Goal: Navigation & Orientation: Find specific page/section

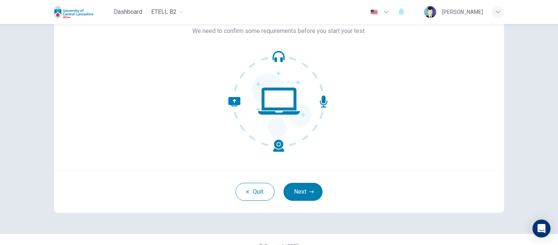
scroll to position [67, 0]
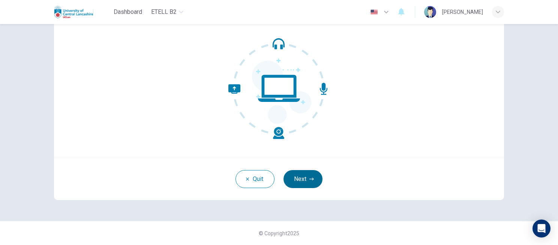
click at [302, 181] on button "Next" at bounding box center [302, 179] width 39 height 18
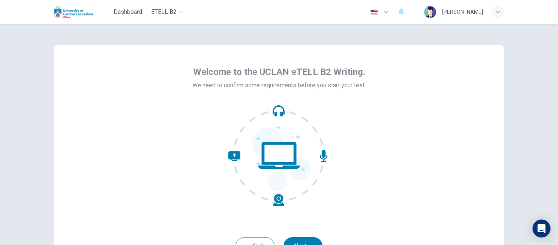
scroll to position [67, 0]
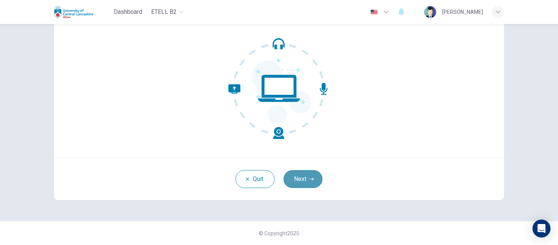
click at [312, 183] on button "Next" at bounding box center [302, 179] width 39 height 18
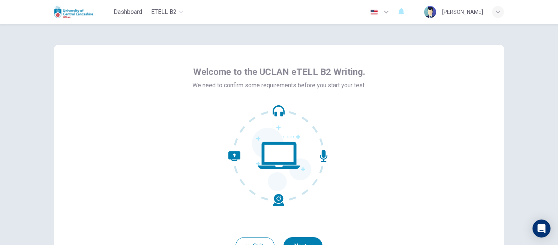
scroll to position [67, 0]
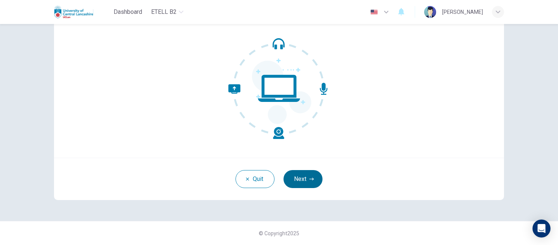
click at [297, 174] on button "Next" at bounding box center [302, 179] width 39 height 18
